Goal: Information Seeking & Learning: Learn about a topic

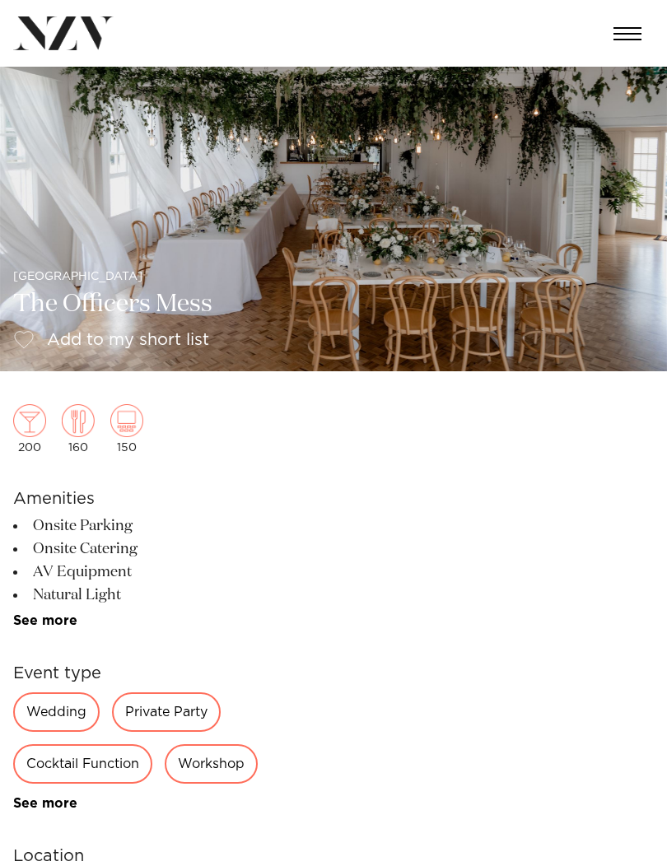
scroll to position [9, 0]
click at [482, 291] on img at bounding box center [333, 214] width 667 height 313
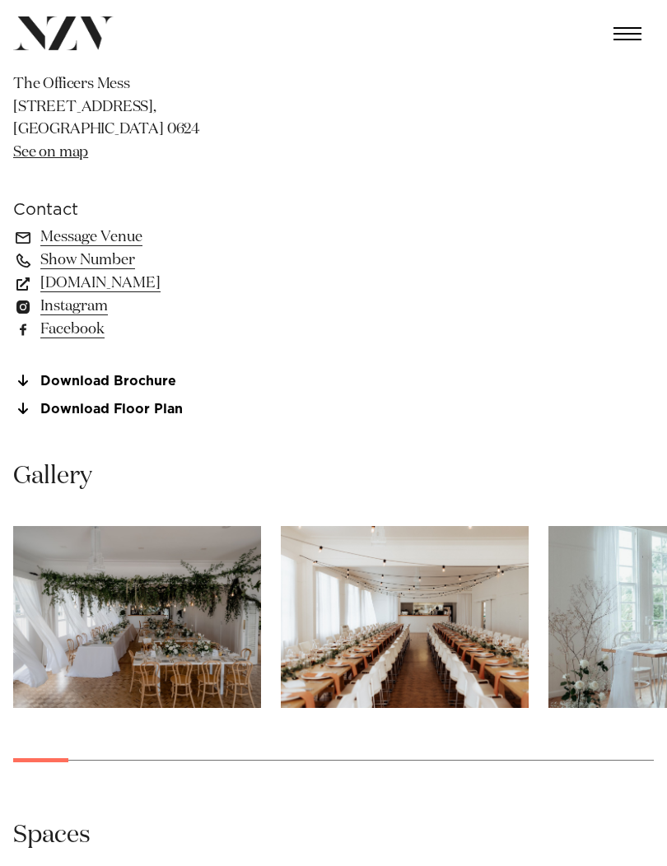
scroll to position [849, 0]
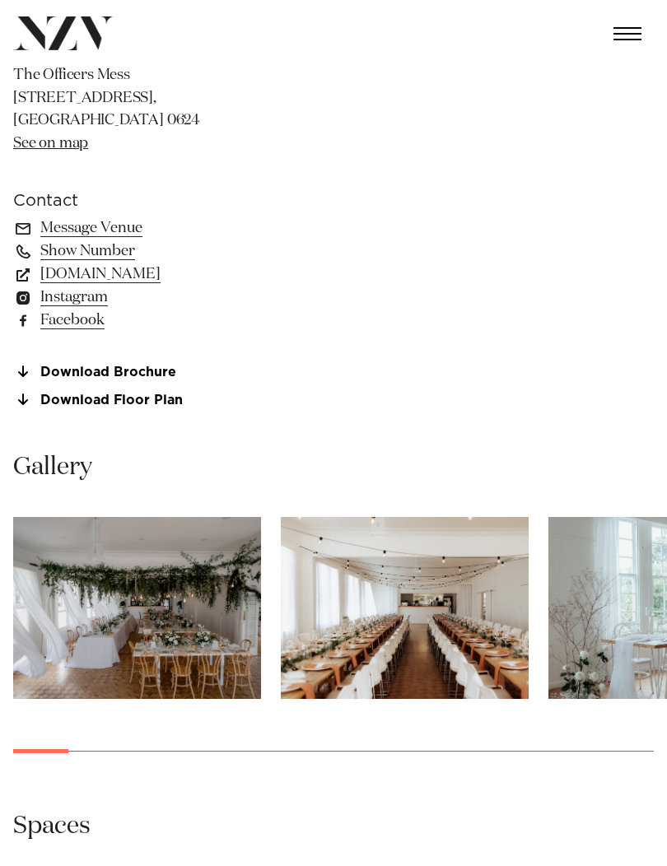
click at [128, 401] on link "Download Floor Plan" at bounding box center [147, 400] width 268 height 15
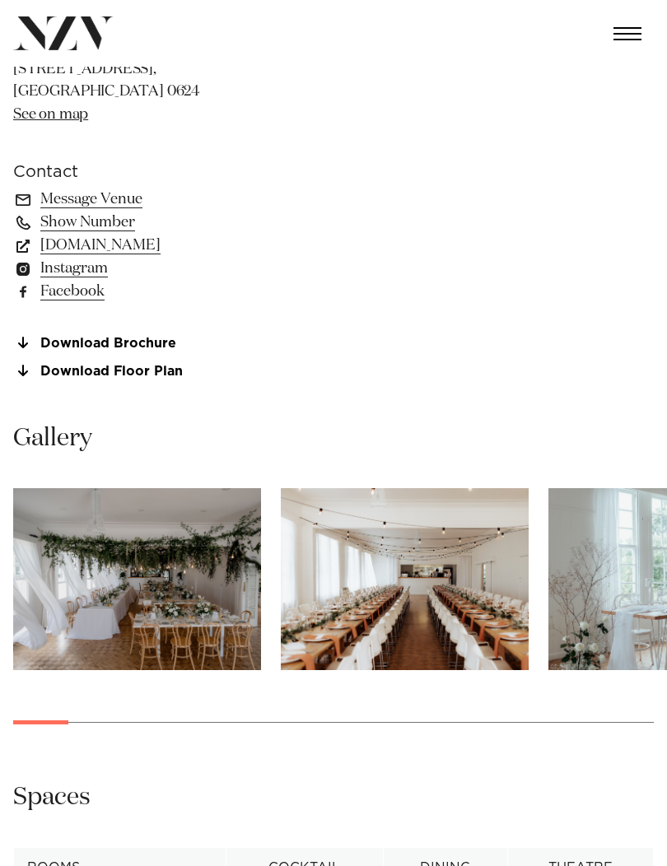
click at [428, 589] on img "2 / 28" at bounding box center [405, 579] width 248 height 182
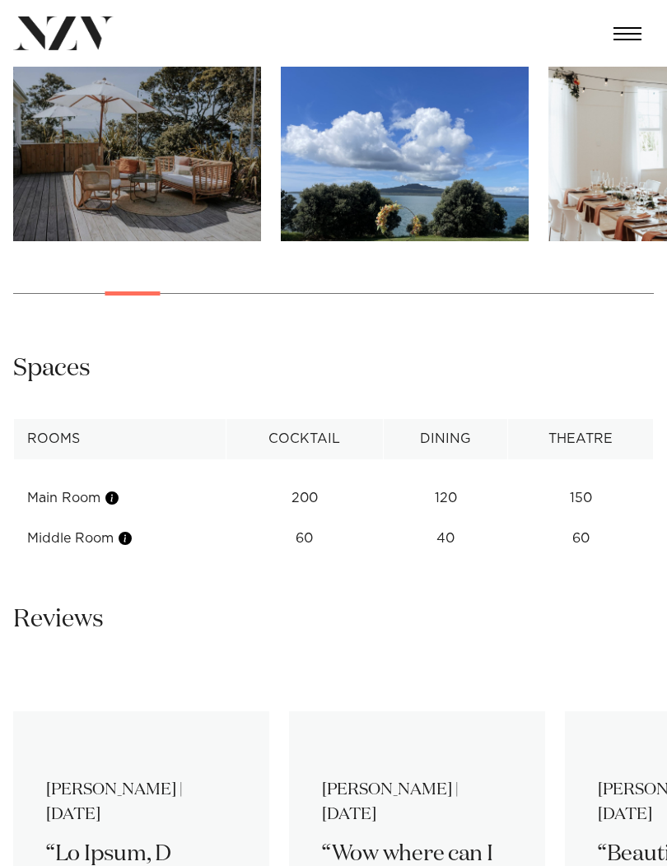
scroll to position [1333, 0]
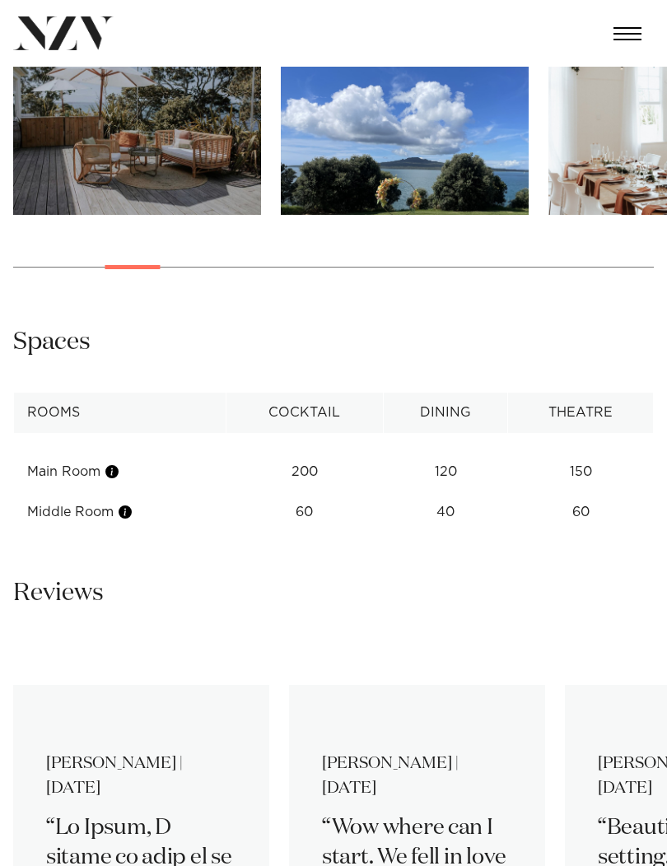
click at [108, 476] on button "button" at bounding box center [112, 472] width 16 height 16
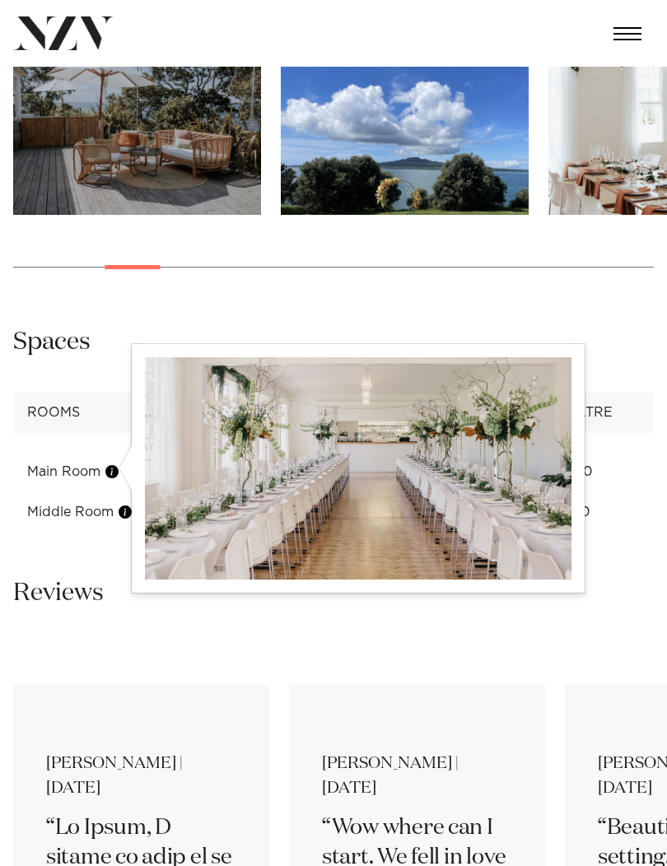
click at [105, 265] on div at bounding box center [132, 267] width 55 height 4
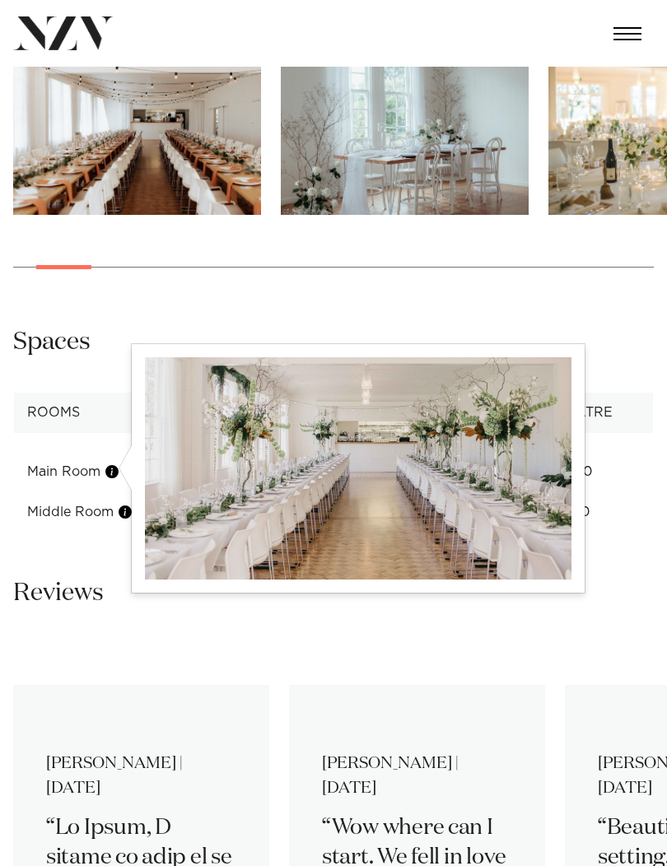
click at [122, 508] on button "button" at bounding box center [125, 512] width 16 height 16
